Goal: Information Seeking & Learning: Learn about a topic

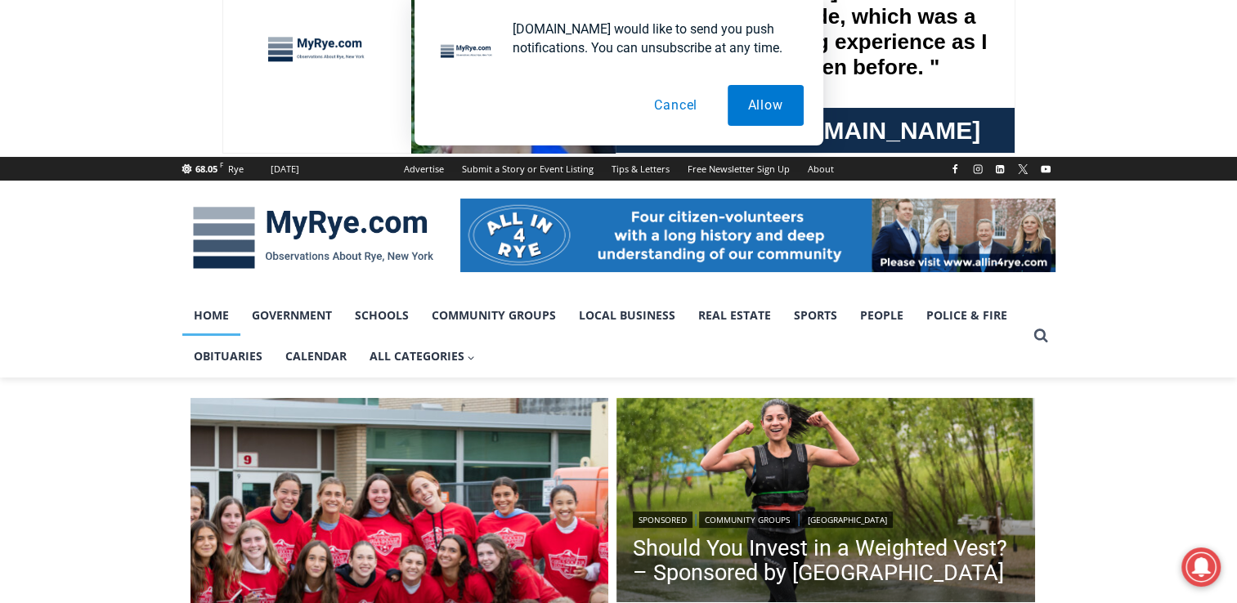
scroll to position [76, 0]
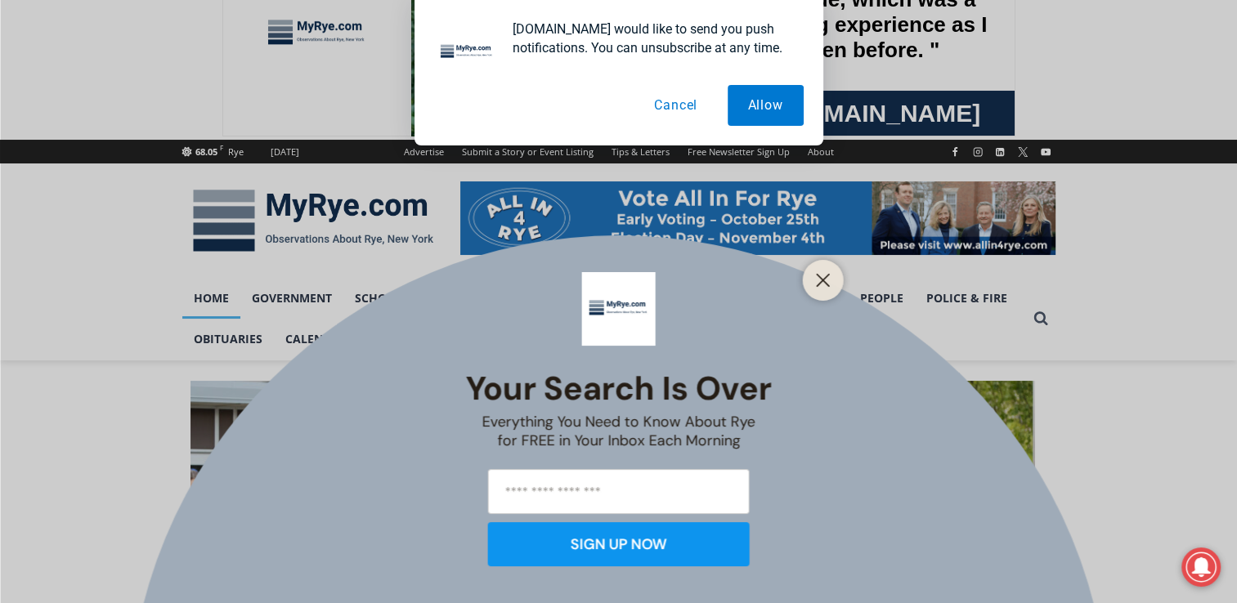
click at [670, 101] on button "Cancel" at bounding box center [676, 105] width 84 height 41
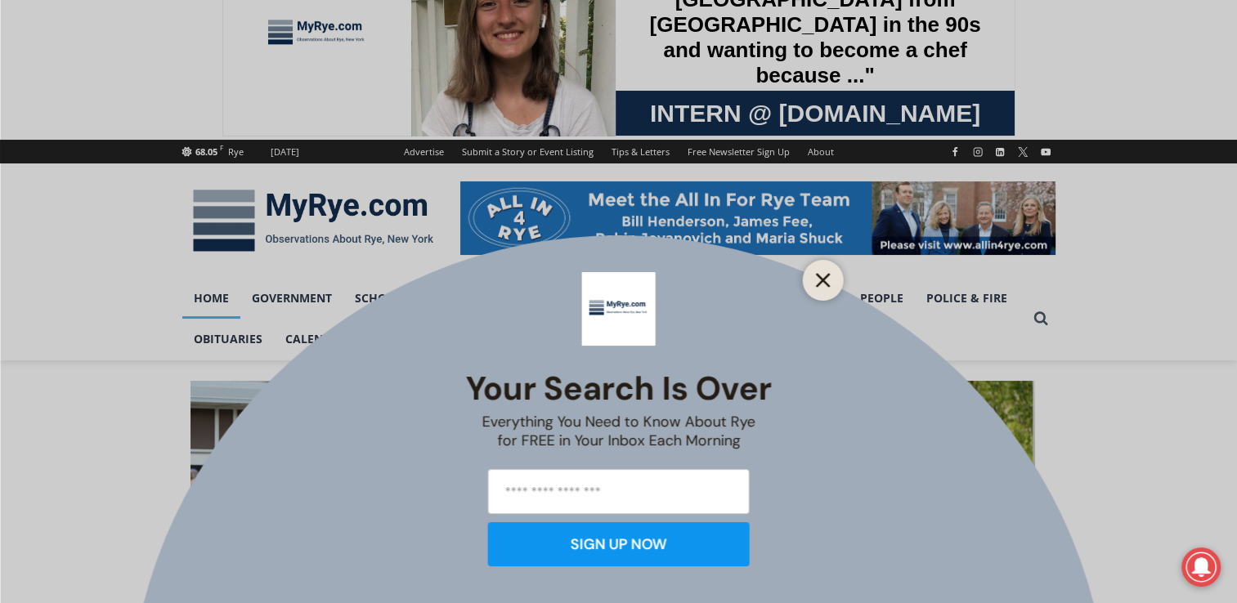
click at [822, 270] on button "Close" at bounding box center [823, 280] width 23 height 23
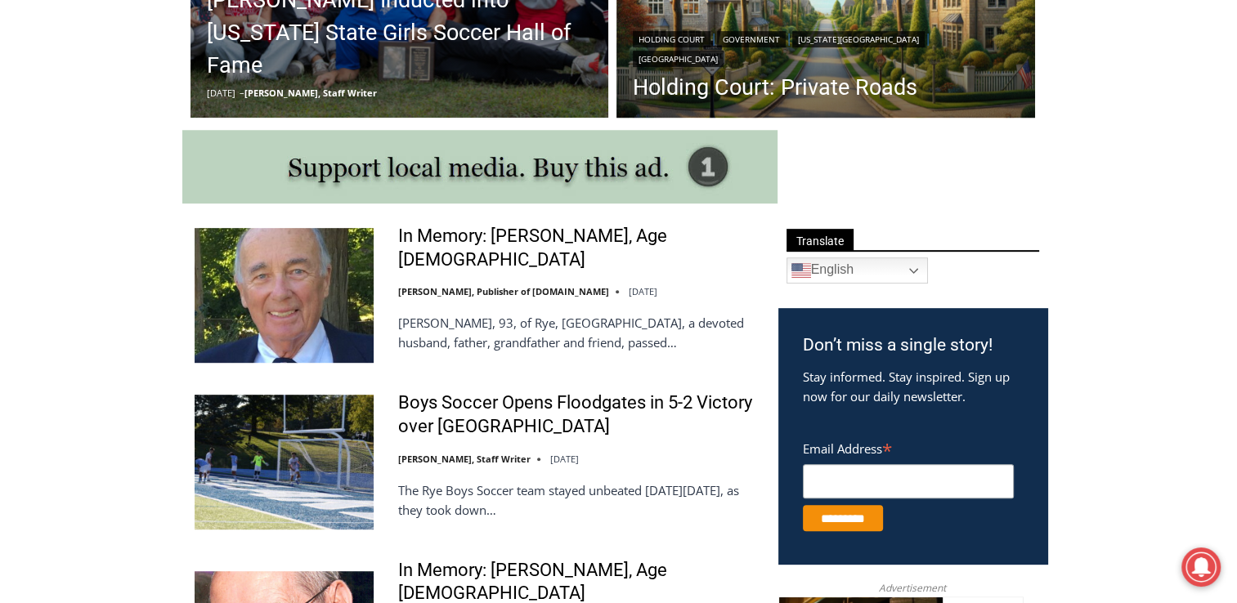
scroll to position [735, 0]
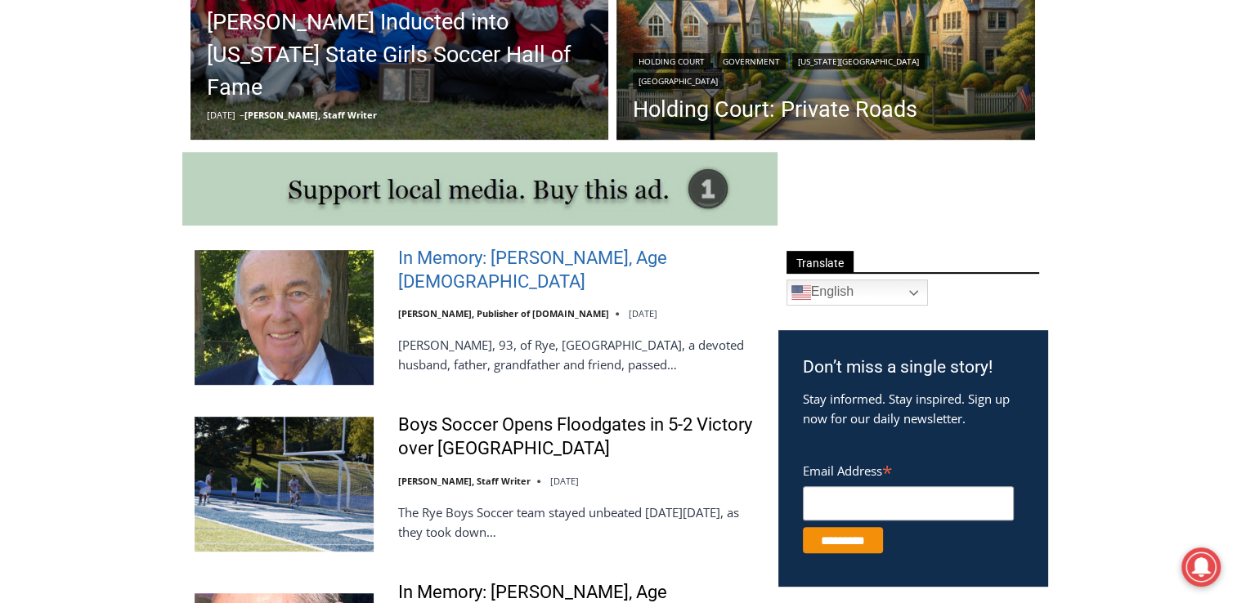
click at [517, 271] on link "In Memory: [PERSON_NAME], Age [DEMOGRAPHIC_DATA]" at bounding box center [577, 270] width 359 height 47
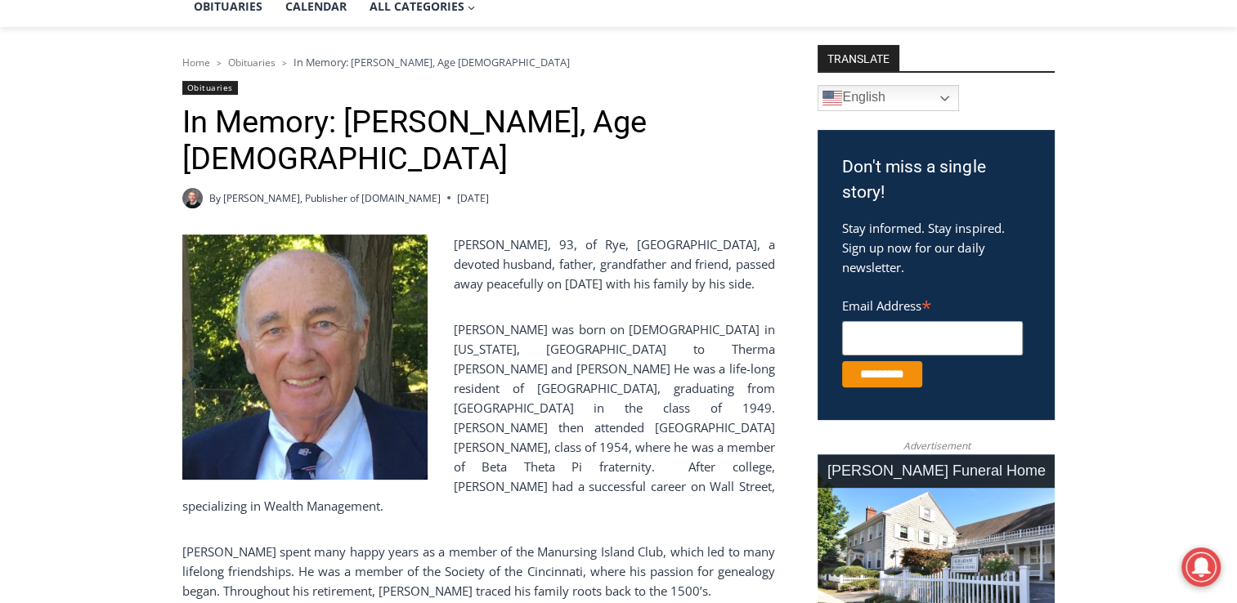
scroll to position [199, 0]
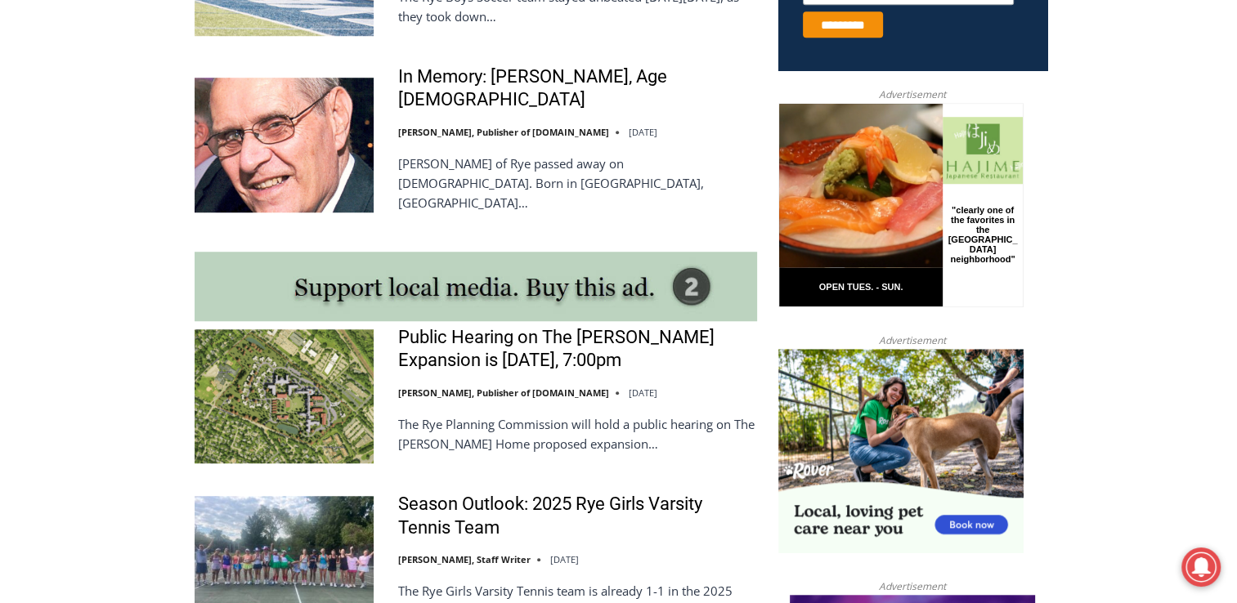
scroll to position [1245, 0]
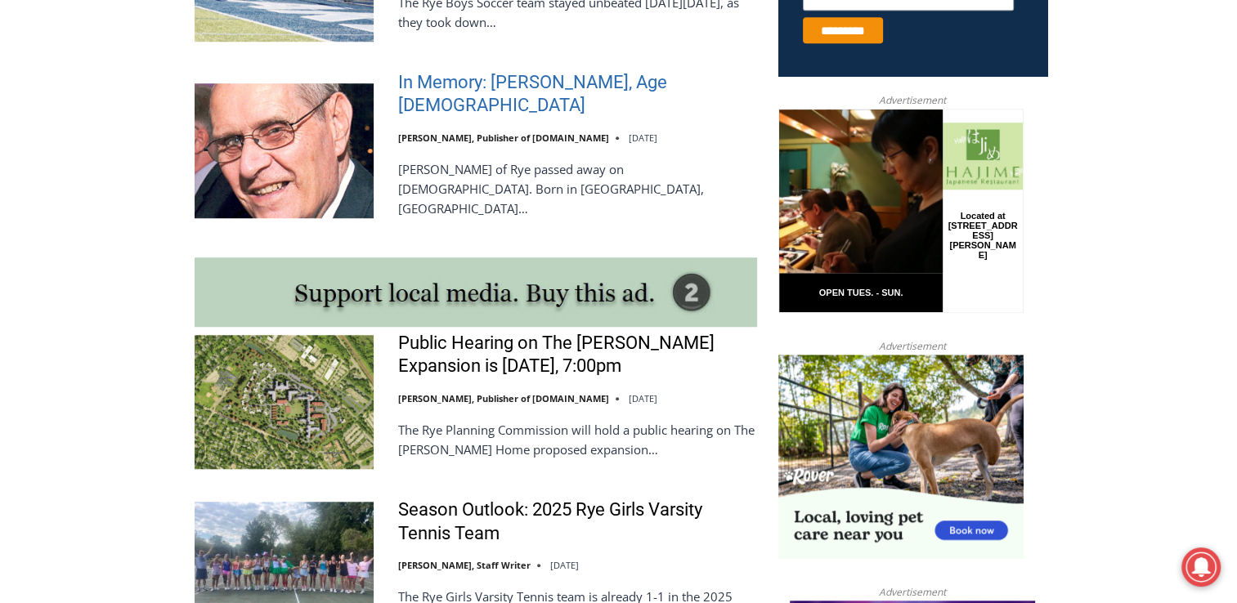
click at [515, 82] on link "In Memory: Donald J. Demas, Age 90" at bounding box center [577, 94] width 359 height 47
